Goal: Information Seeking & Learning: Find specific fact

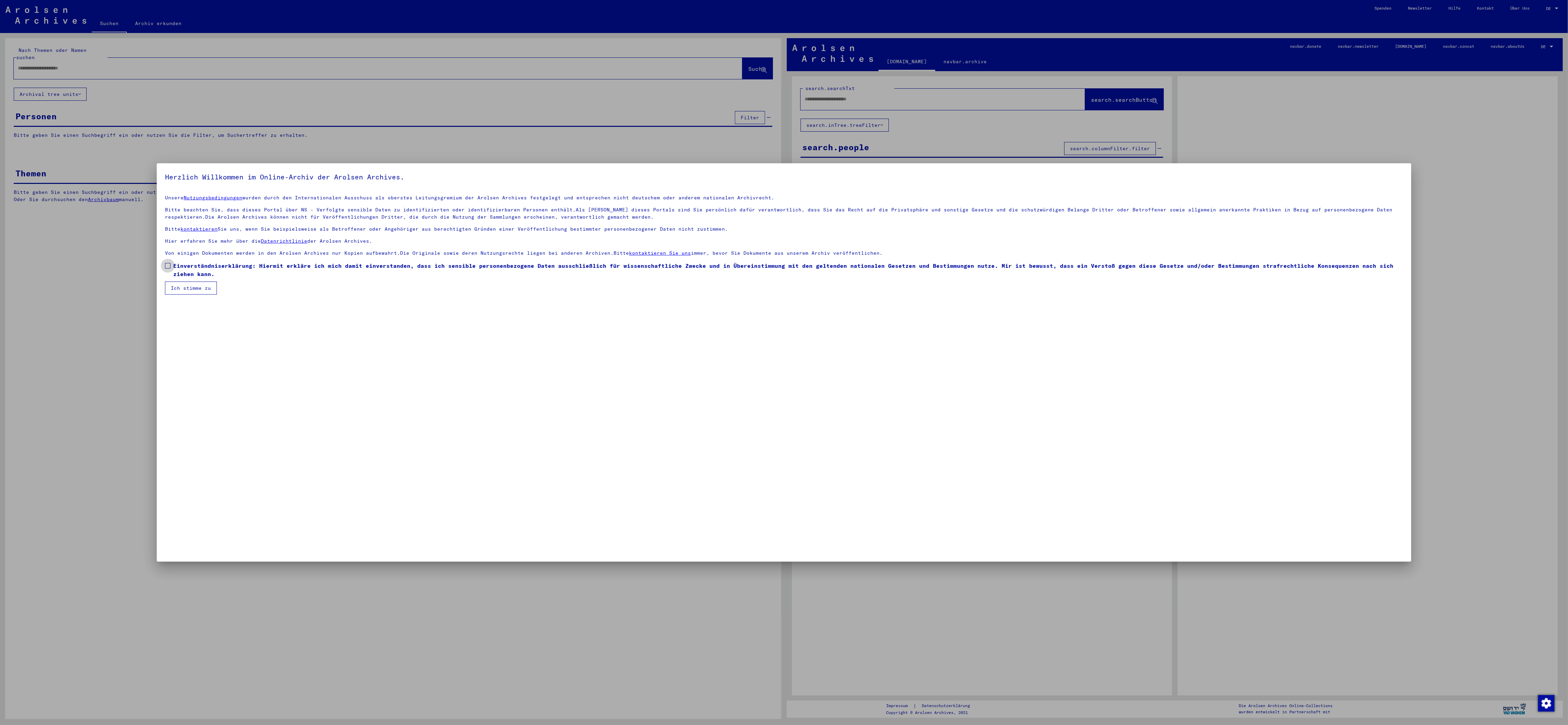
click at [174, 265] on span "Einverständniserklärung: Hiermit erkläre ich mich damit einverstanden, dass ich…" at bounding box center [788, 270] width 1230 height 16
click at [182, 293] on button "Ich stimme zu" at bounding box center [191, 287] width 52 height 13
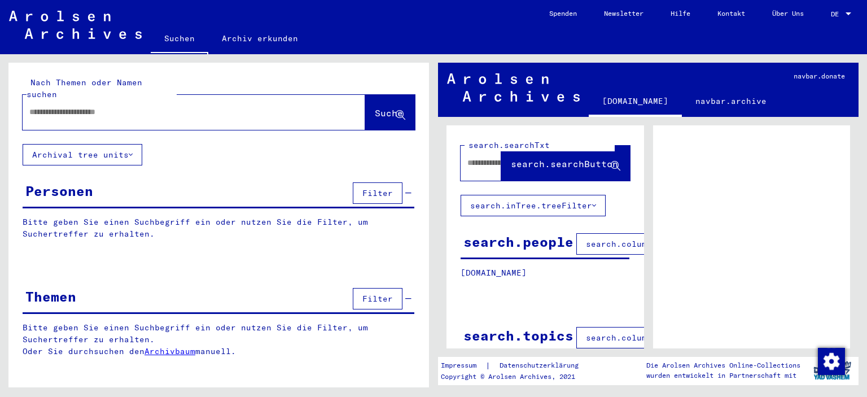
click at [82, 106] on div at bounding box center [181, 111] width 316 height 25
click at [84, 106] on input "text" at bounding box center [183, 112] width 309 height 12
type input "********"
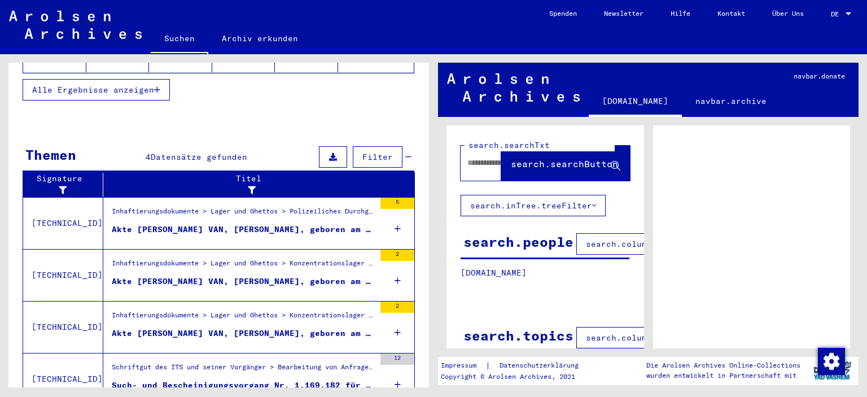
scroll to position [309, 0]
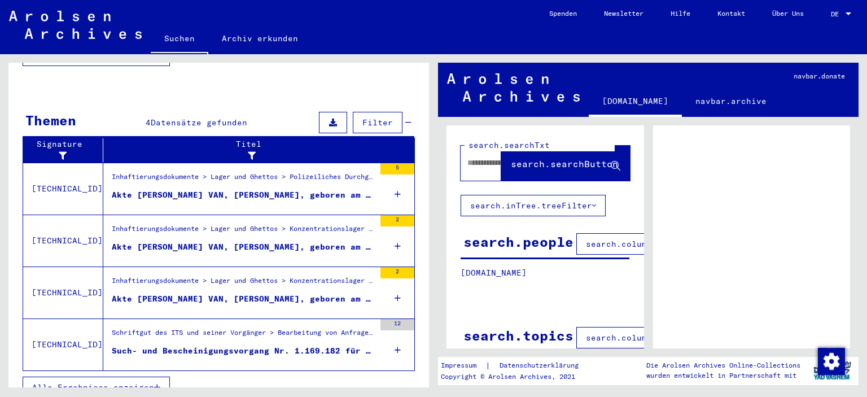
click at [233, 189] on div "Akte [PERSON_NAME] VAN, [PERSON_NAME], geboren am [DEMOGRAPHIC_DATA]" at bounding box center [243, 195] width 263 height 12
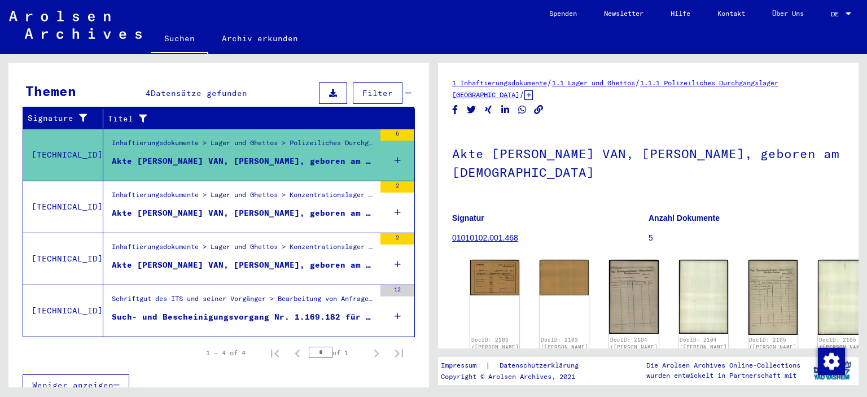
click at [525, 95] on icon at bounding box center [529, 95] width 8 height 10
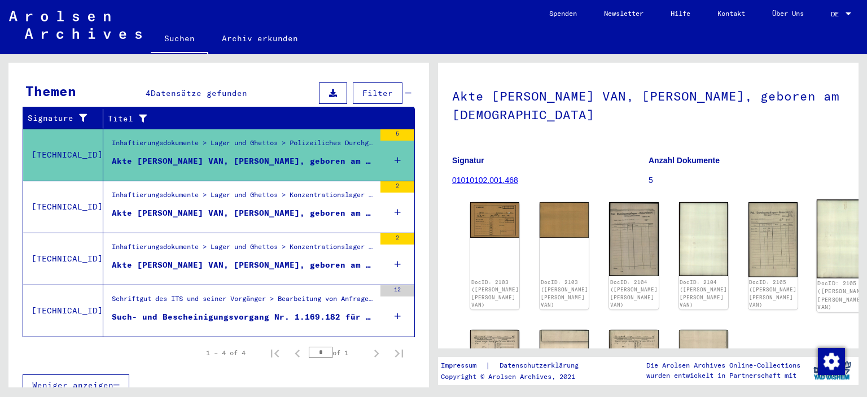
scroll to position [56, 0]
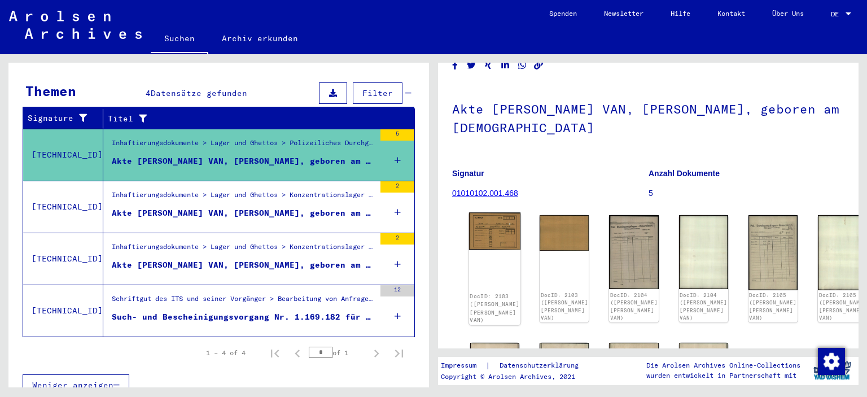
click at [488, 212] on img at bounding box center [495, 230] width 52 height 37
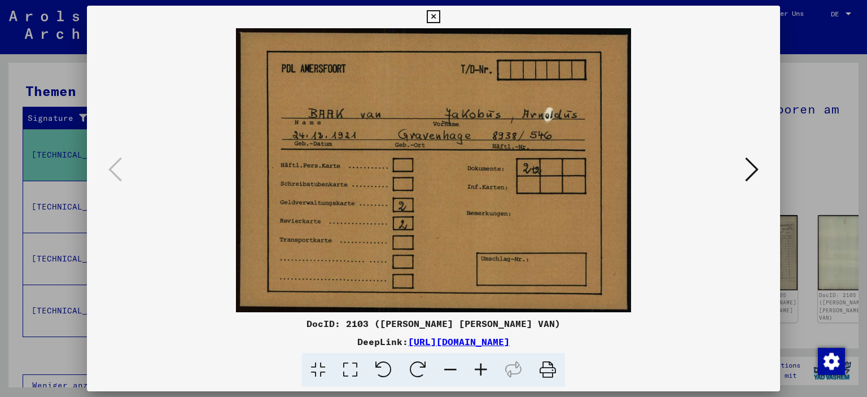
click at [753, 171] on icon at bounding box center [752, 169] width 14 height 27
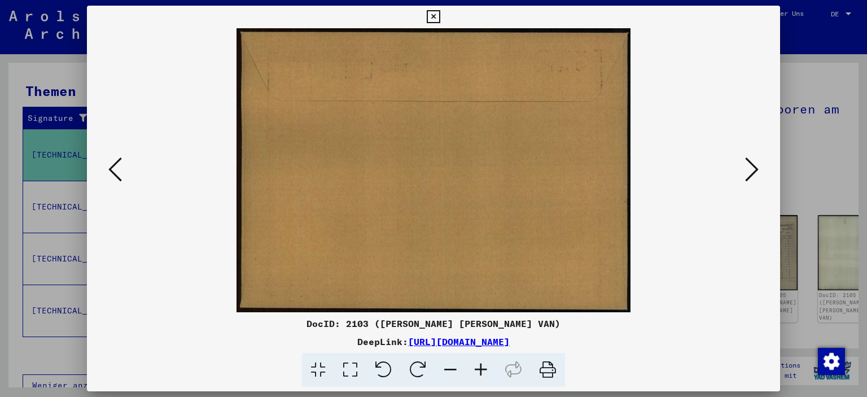
click at [753, 171] on icon at bounding box center [752, 169] width 14 height 27
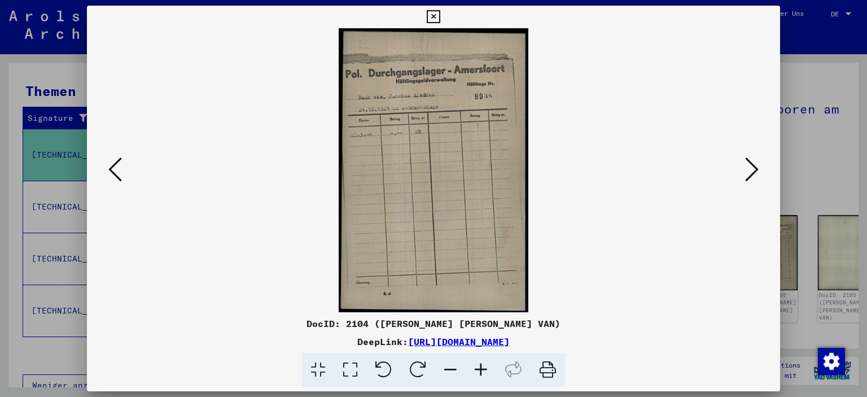
click at [481, 368] on icon at bounding box center [481, 370] width 30 height 34
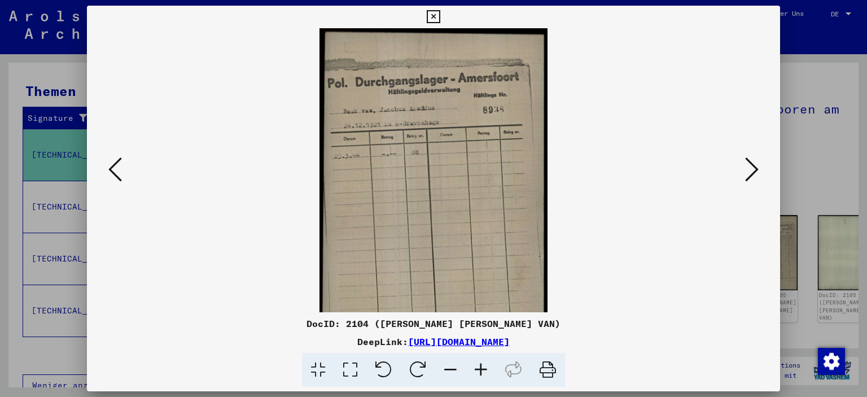
click at [480, 368] on icon at bounding box center [481, 370] width 30 height 34
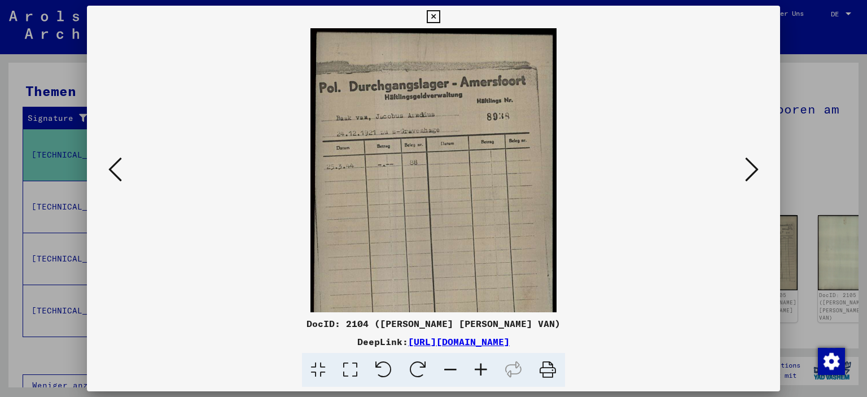
click at [480, 368] on icon at bounding box center [481, 370] width 30 height 34
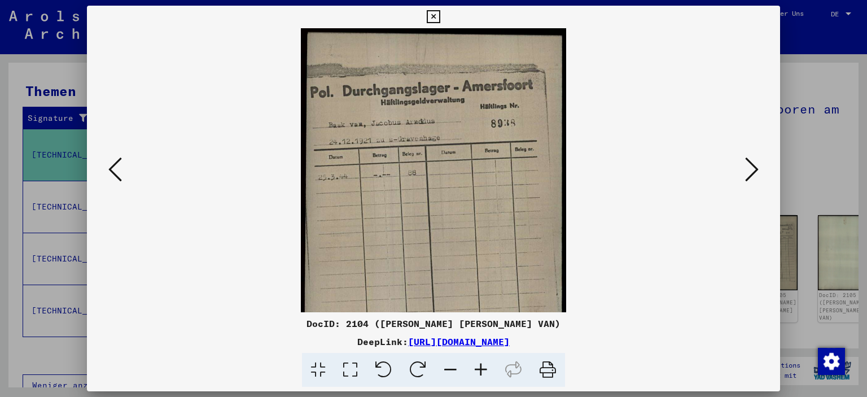
click at [479, 368] on icon at bounding box center [481, 370] width 30 height 34
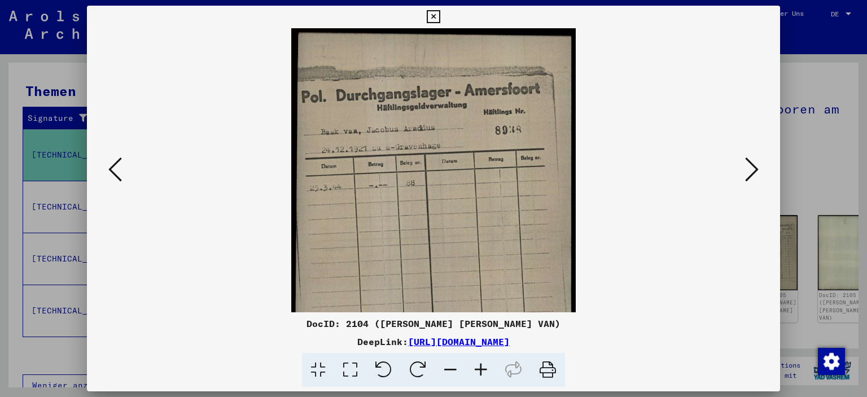
click at [479, 368] on icon at bounding box center [481, 370] width 30 height 34
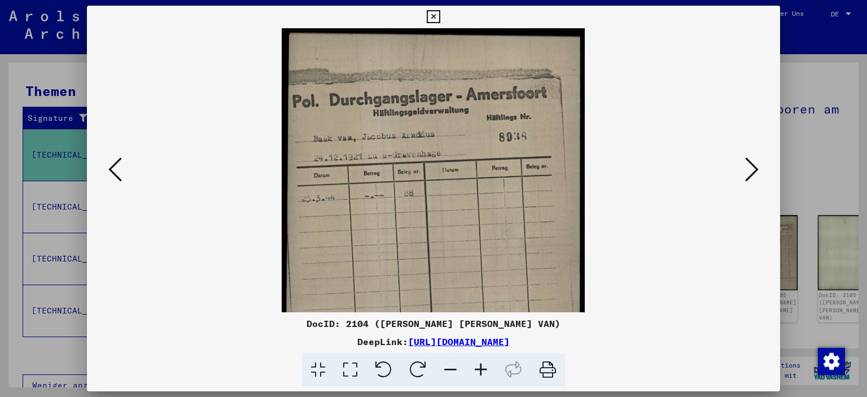
click at [478, 369] on icon at bounding box center [481, 370] width 30 height 34
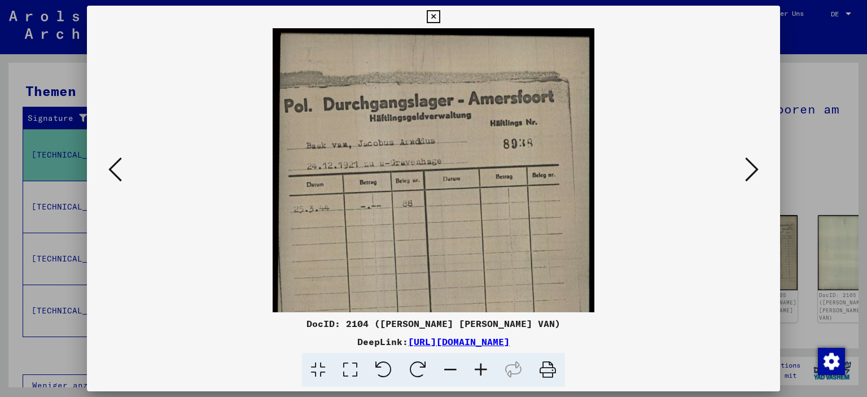
click at [755, 169] on icon at bounding box center [752, 169] width 14 height 27
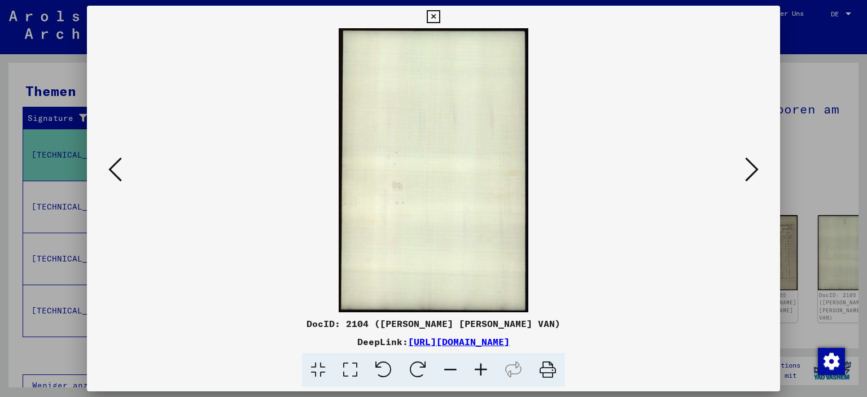
click at [755, 169] on icon at bounding box center [752, 169] width 14 height 27
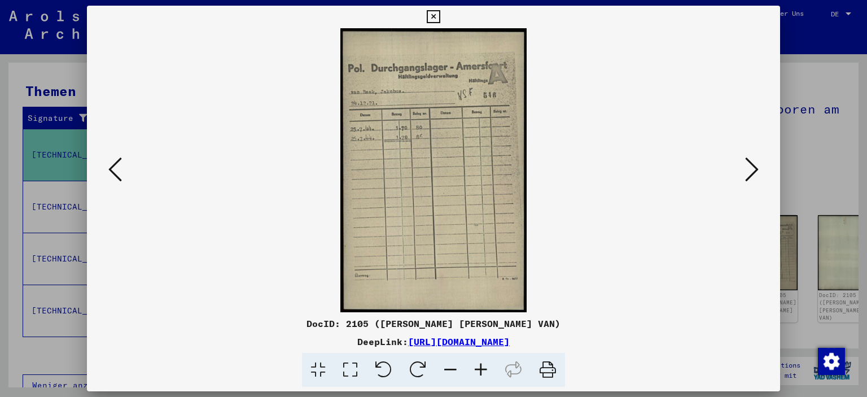
click at [479, 370] on icon at bounding box center [481, 370] width 30 height 34
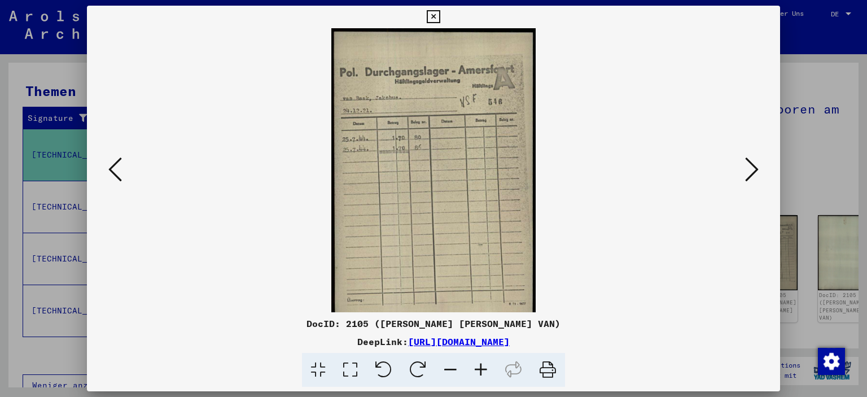
click at [479, 370] on icon at bounding box center [481, 370] width 30 height 34
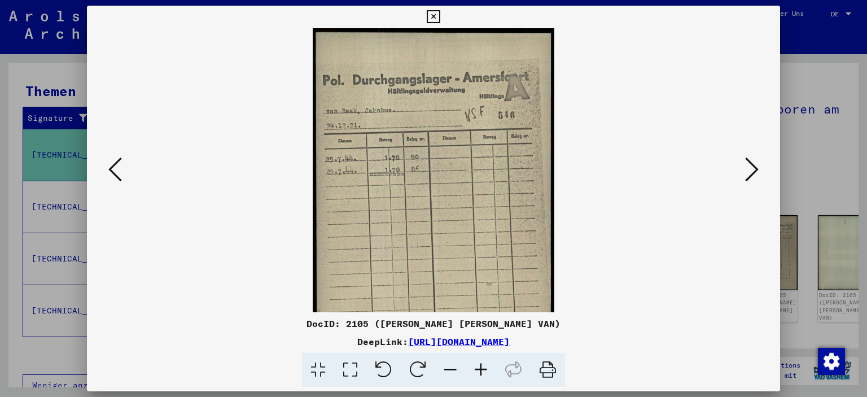
click at [479, 370] on icon at bounding box center [481, 370] width 30 height 34
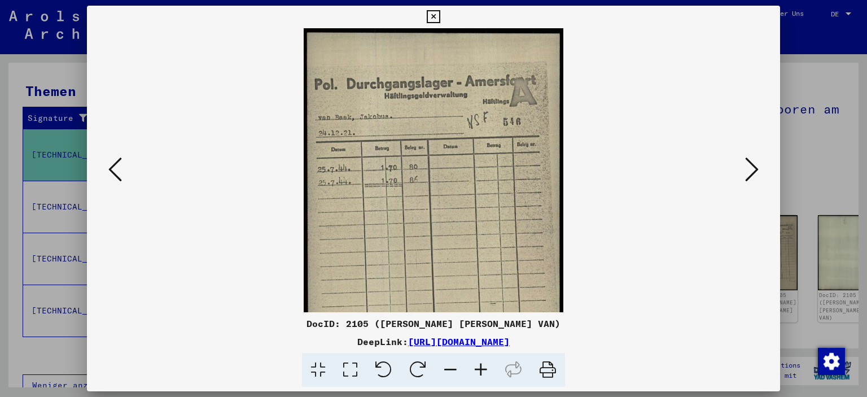
click at [479, 370] on icon at bounding box center [481, 370] width 30 height 34
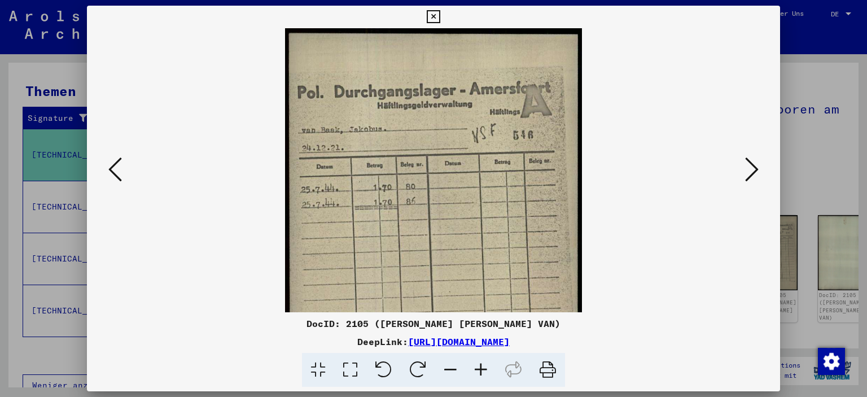
click at [479, 370] on icon at bounding box center [481, 370] width 30 height 34
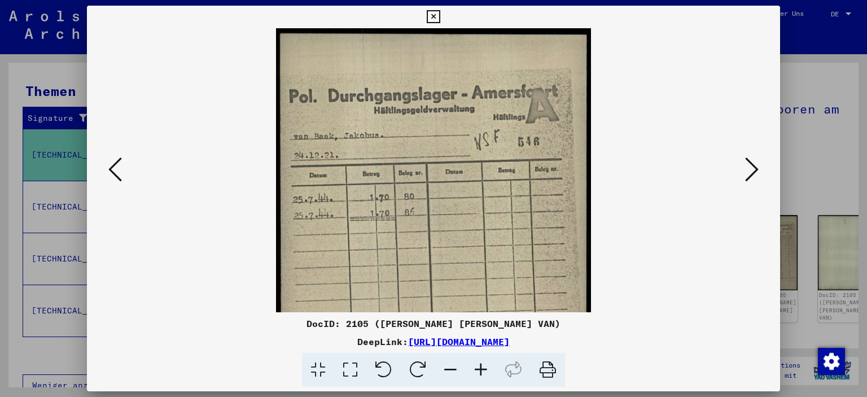
click at [479, 370] on icon at bounding box center [481, 370] width 30 height 34
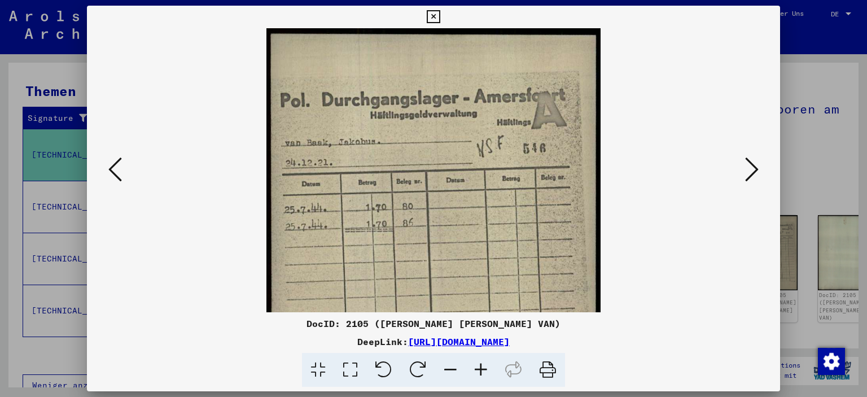
click at [753, 171] on icon at bounding box center [752, 169] width 14 height 27
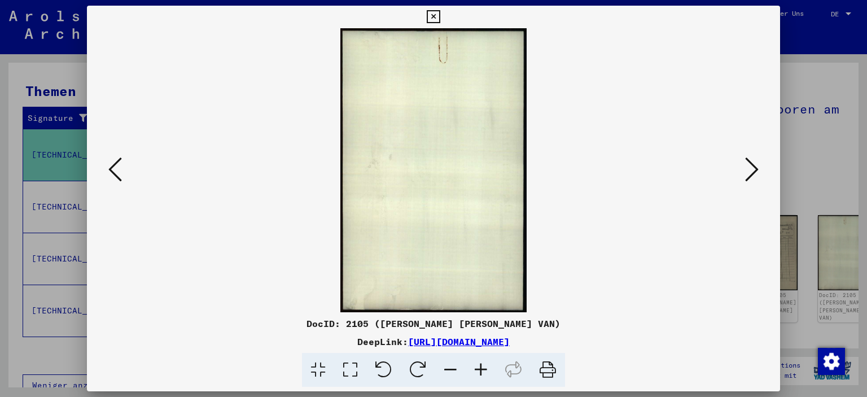
click at [753, 171] on icon at bounding box center [752, 169] width 14 height 27
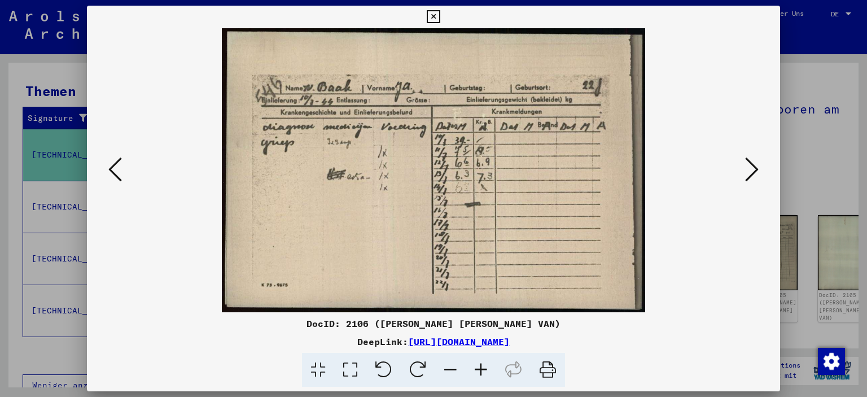
click at [481, 374] on icon at bounding box center [481, 370] width 30 height 34
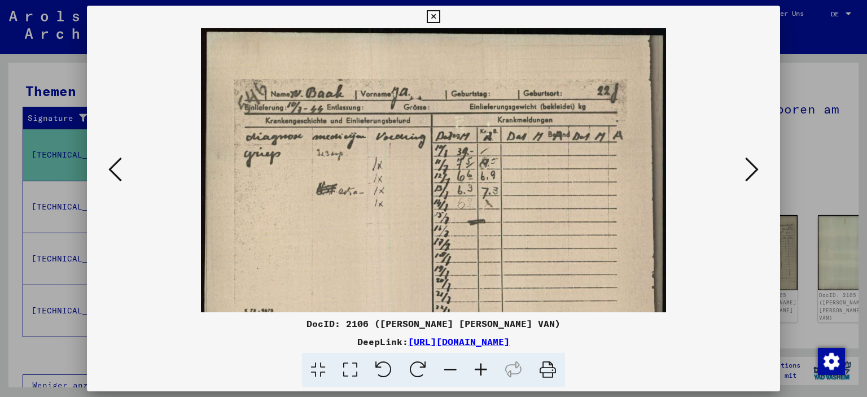
click at [481, 374] on icon at bounding box center [481, 370] width 30 height 34
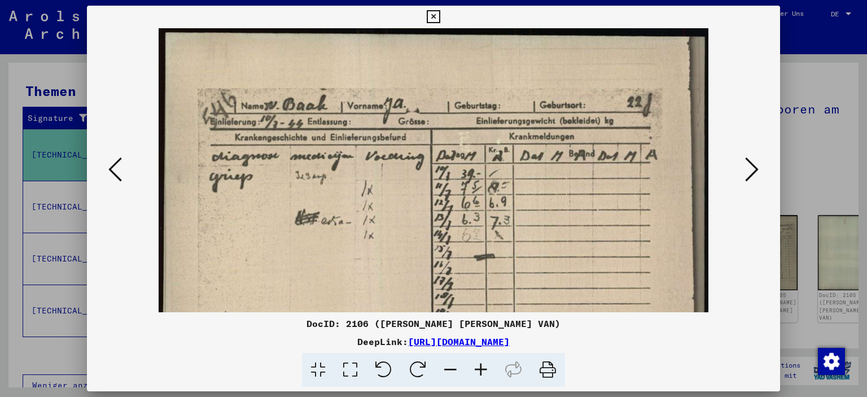
click at [481, 374] on icon at bounding box center [481, 370] width 30 height 34
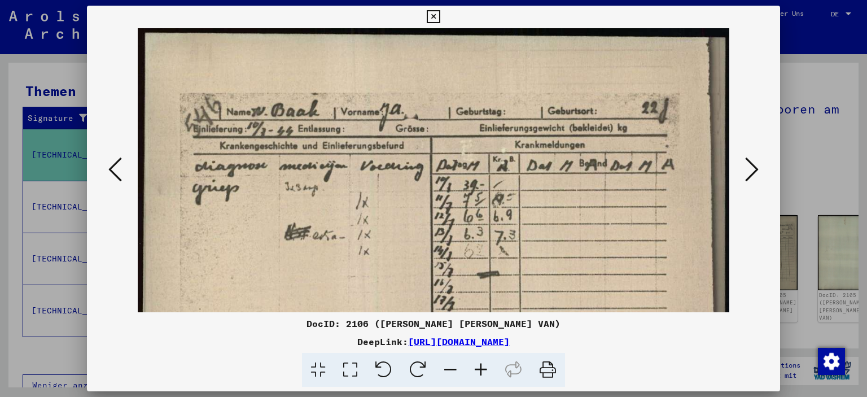
click at [481, 374] on icon at bounding box center [481, 370] width 30 height 34
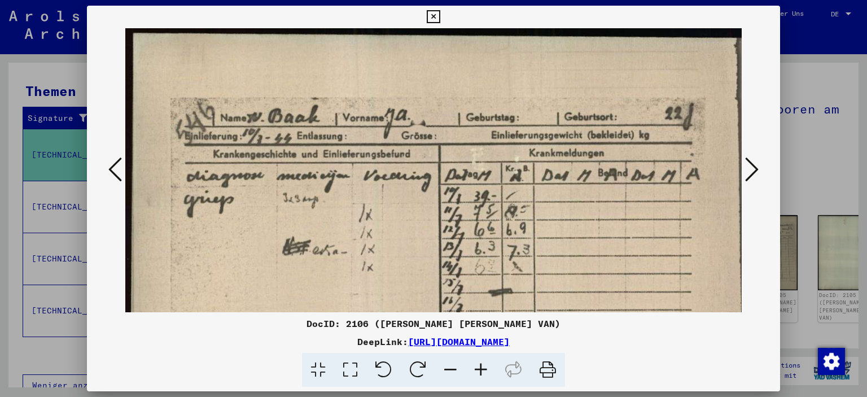
click at [750, 173] on icon at bounding box center [752, 169] width 14 height 27
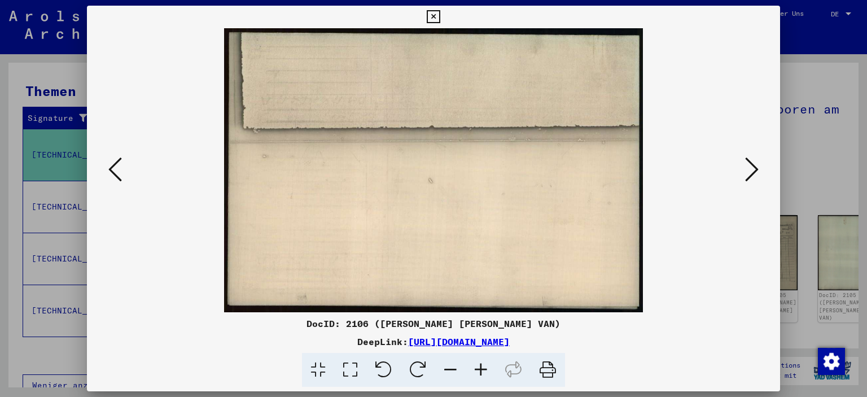
click at [750, 173] on icon at bounding box center [752, 169] width 14 height 27
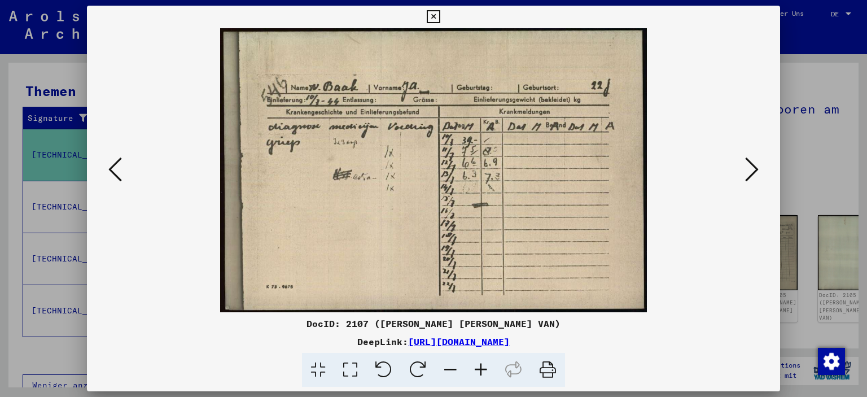
click at [749, 175] on icon at bounding box center [752, 169] width 14 height 27
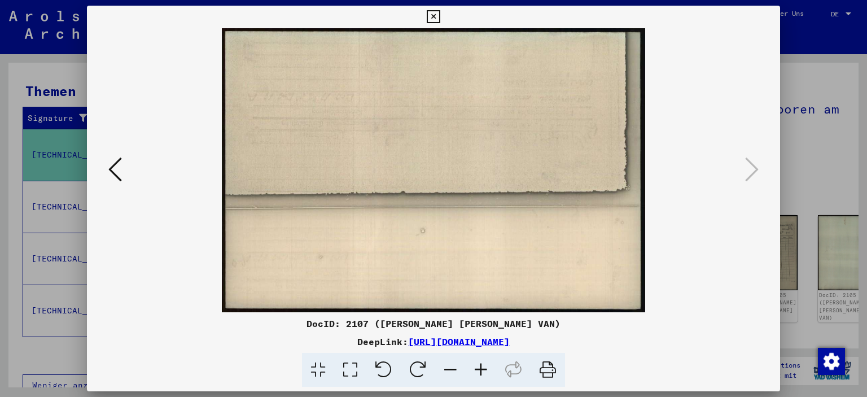
click at [431, 15] on icon at bounding box center [433, 17] width 13 height 14
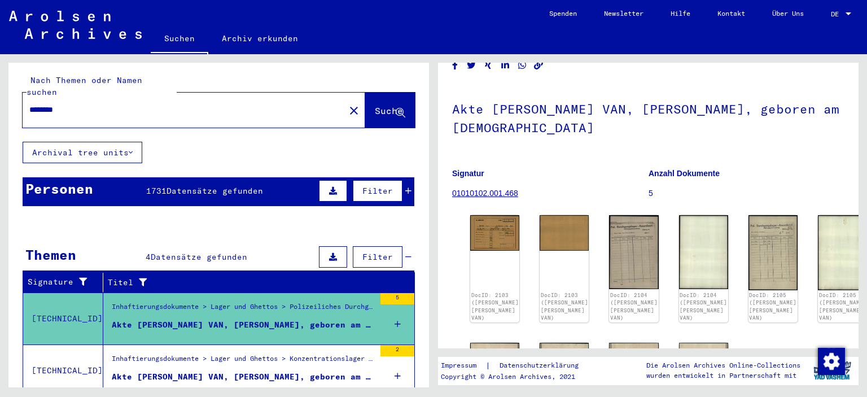
scroll to position [0, 0]
